Goal: Task Accomplishment & Management: Manage account settings

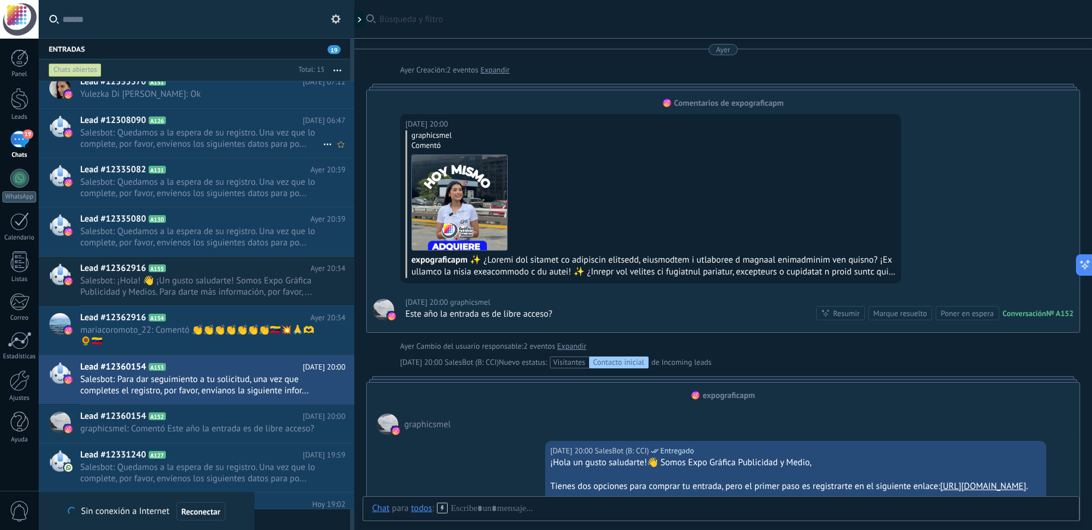
click at [203, 144] on span "Salesbot: Quedamos a la espera de su registro. Una vez que lo complete, por fav…" at bounding box center [201, 138] width 242 height 23
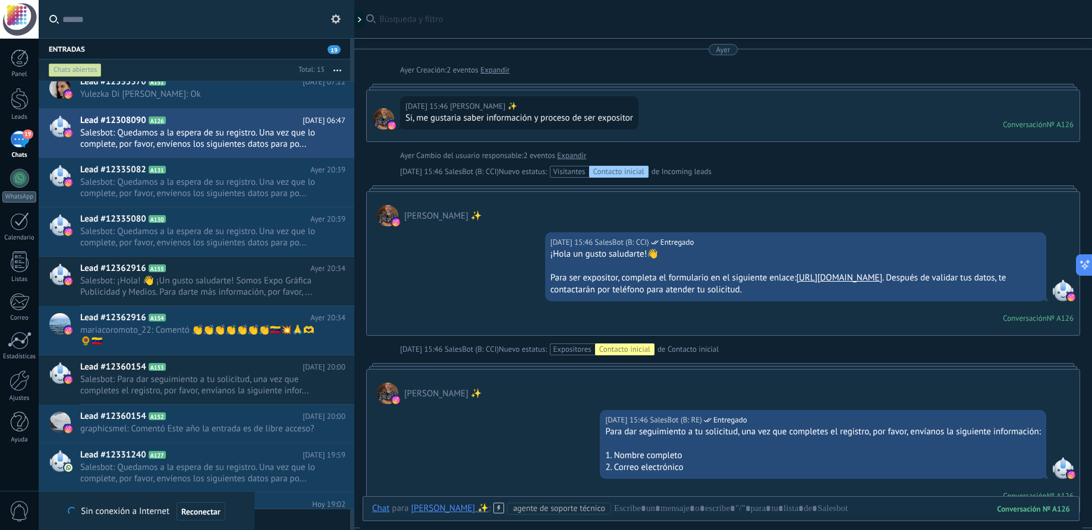
click at [676, 349] on div "Nuevo estatus: Expositores Contacto inicial de Contacto inicial" at bounding box center [609, 349] width 220 height 12
click at [671, 349] on div "Nuevo estatus: Expositores Contacto inicial de Contacto inicial" at bounding box center [609, 349] width 220 height 12
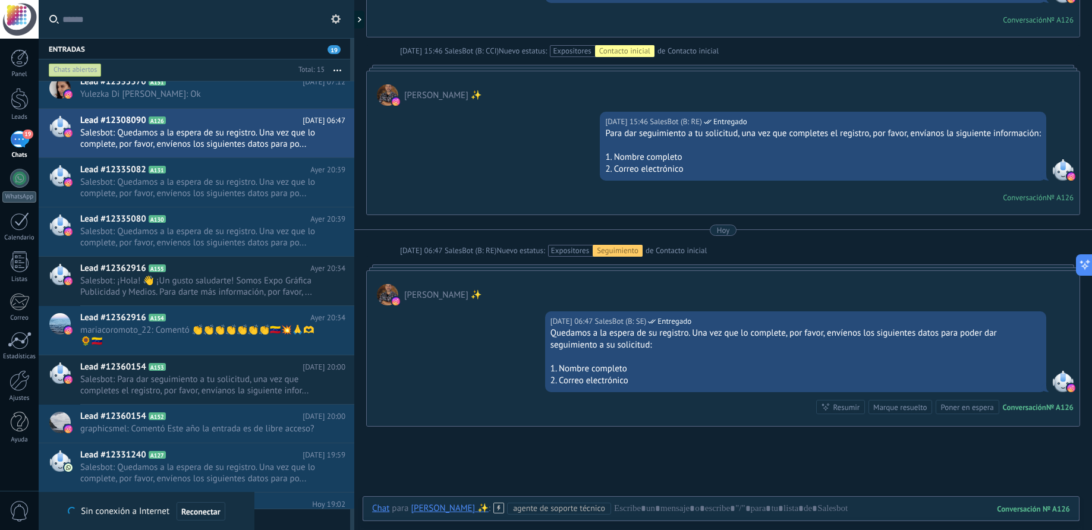
scroll to position [289, 0]
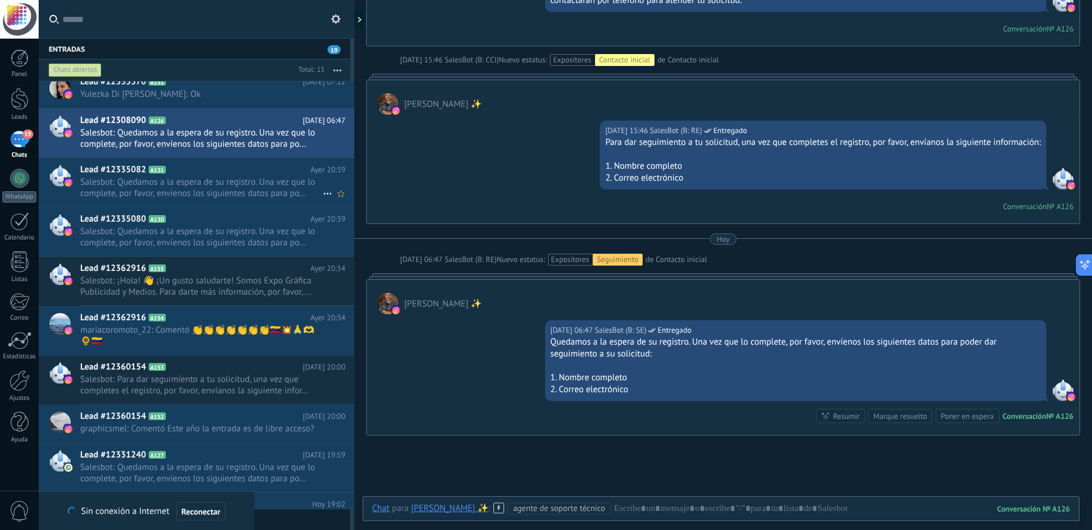
click at [182, 193] on span "Salesbot: Quedamos a la espera de su registro. Una vez que lo complete, por fav…" at bounding box center [201, 187] width 242 height 23
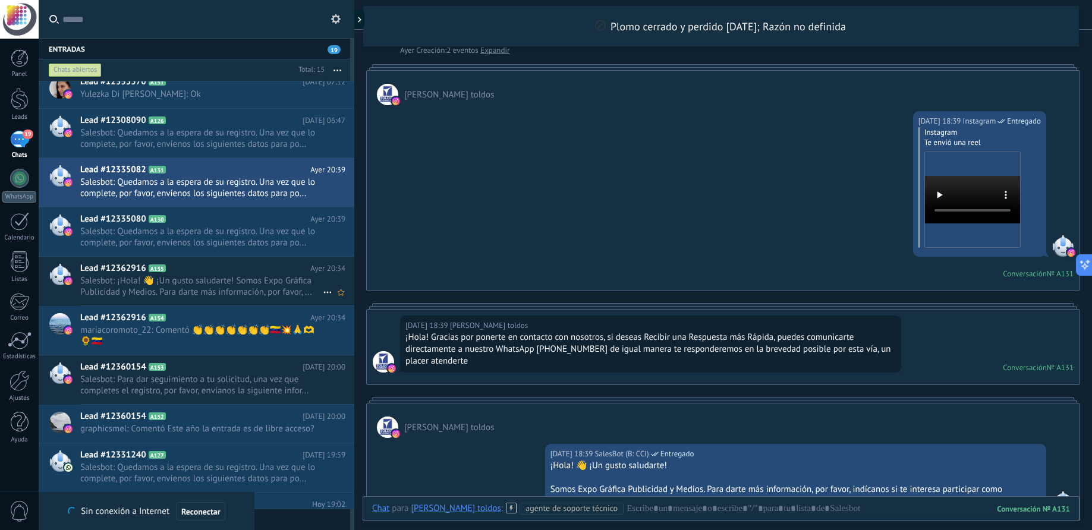
scroll to position [71, 0]
click at [168, 387] on span "Salesbot: Para dar seguimiento a tu solicitud, una vez que completes el registr…" at bounding box center [201, 385] width 242 height 23
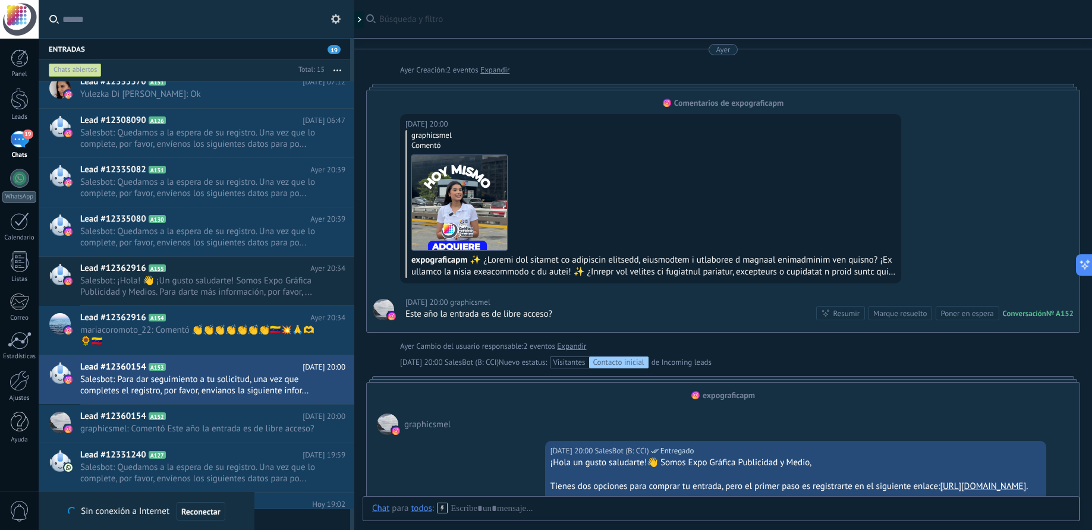
click at [70, 46] on div "Entradas 19" at bounding box center [194, 48] width 311 height 21
click at [16, 102] on div at bounding box center [20, 99] width 18 height 22
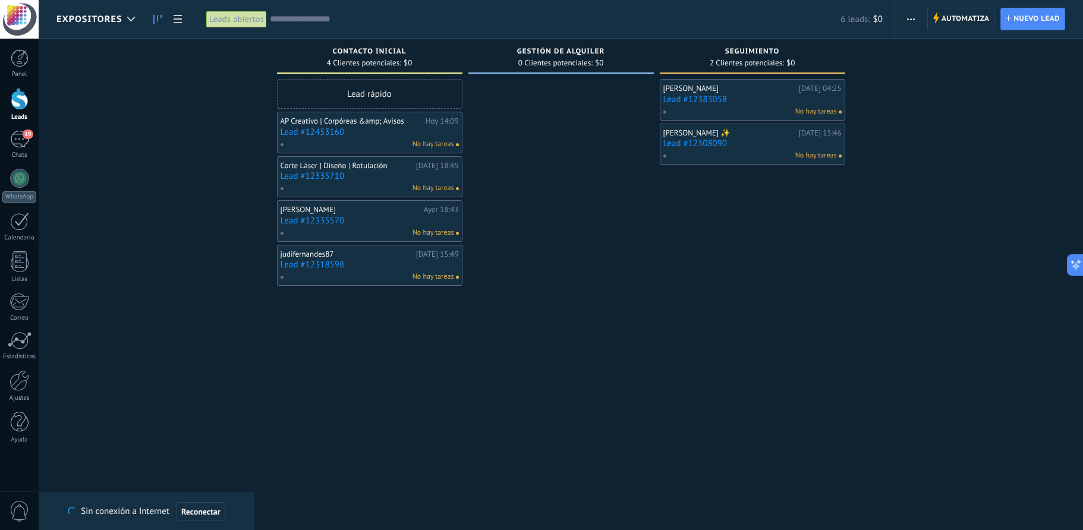
click at [371, 179] on link "Lead #12335710" at bounding box center [369, 176] width 178 height 10
